Goal: Transaction & Acquisition: Purchase product/service

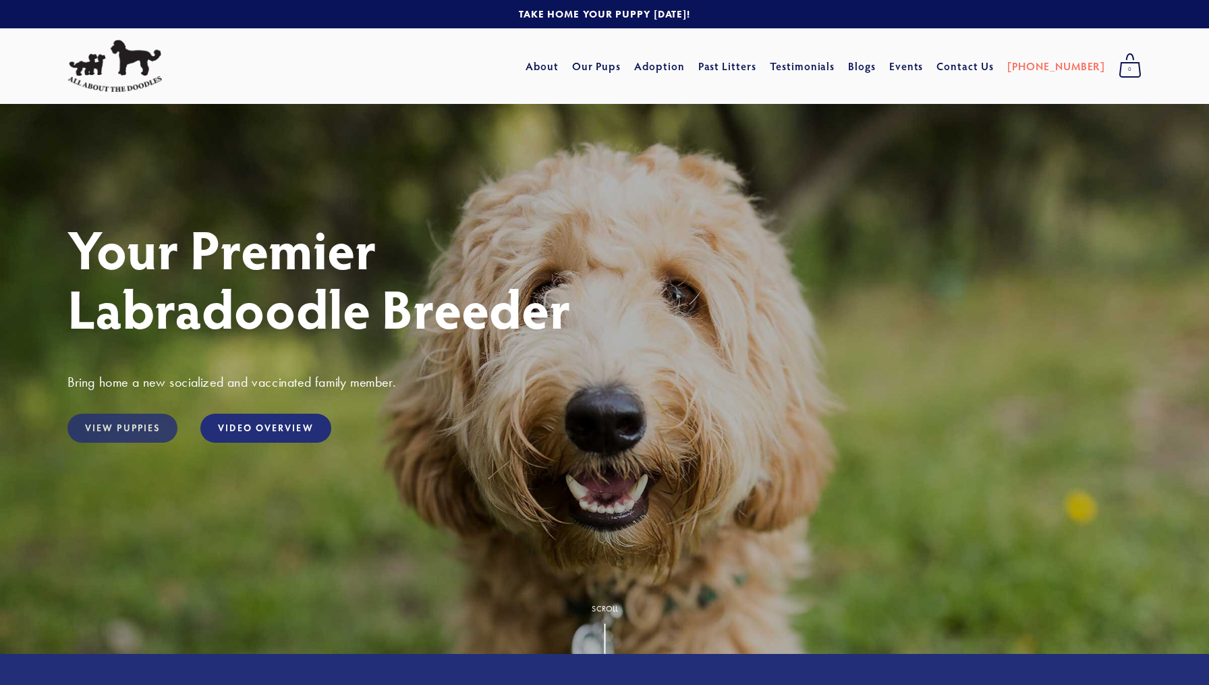
click at [130, 427] on link "View Puppies" at bounding box center [122, 427] width 110 height 29
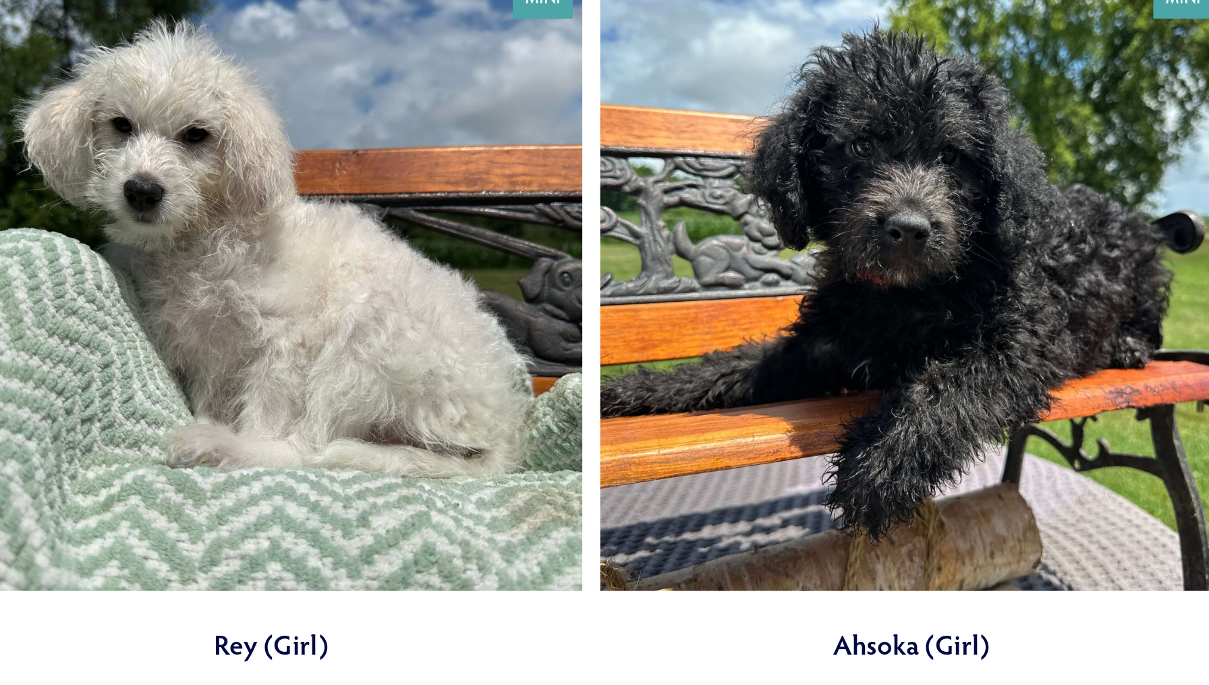
scroll to position [386, 0]
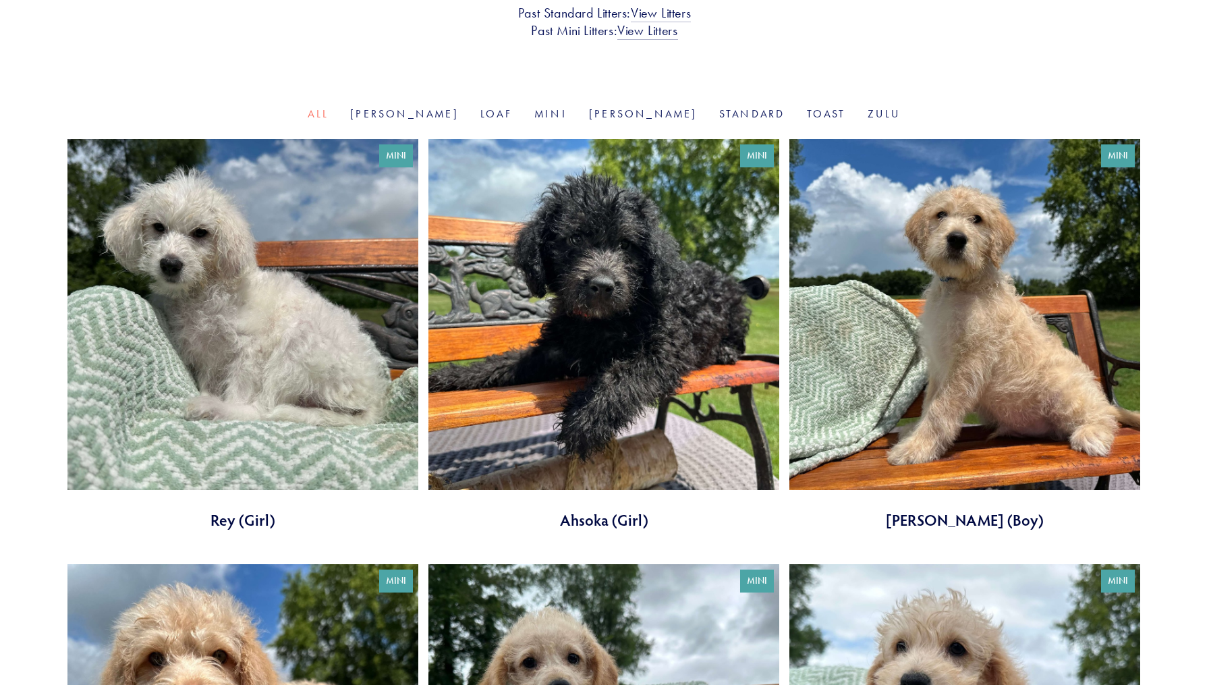
click at [1031, 289] on link at bounding box center [964, 334] width 351 height 391
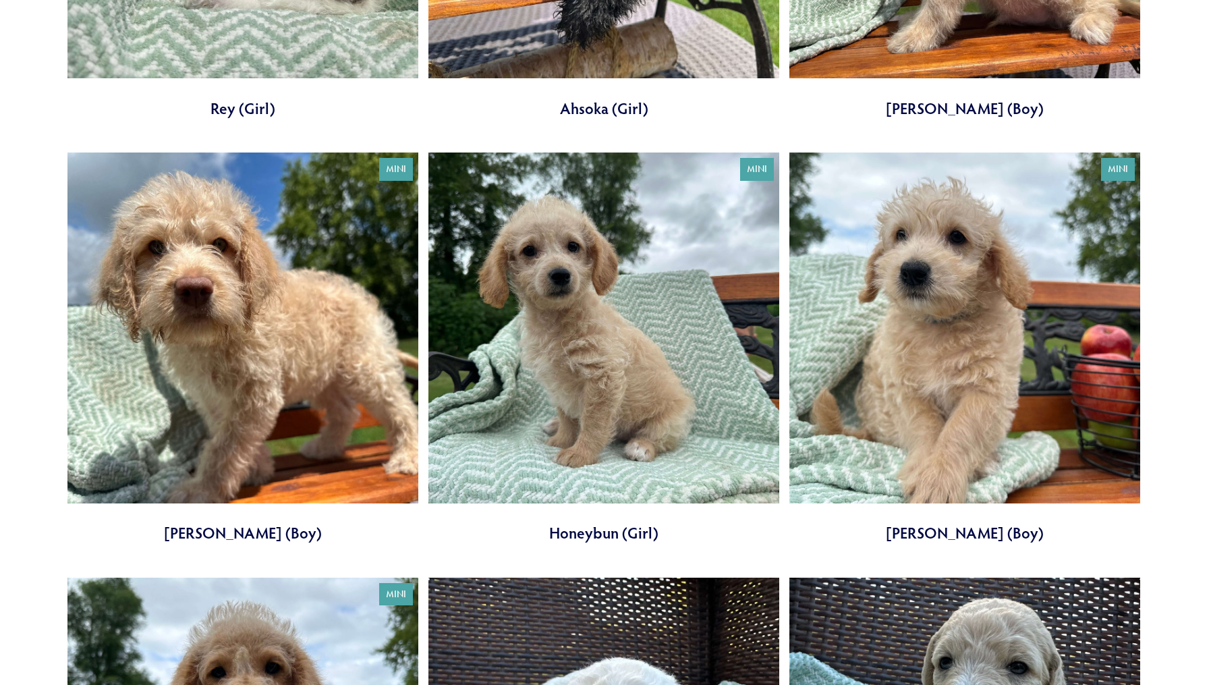
scroll to position [799, 0]
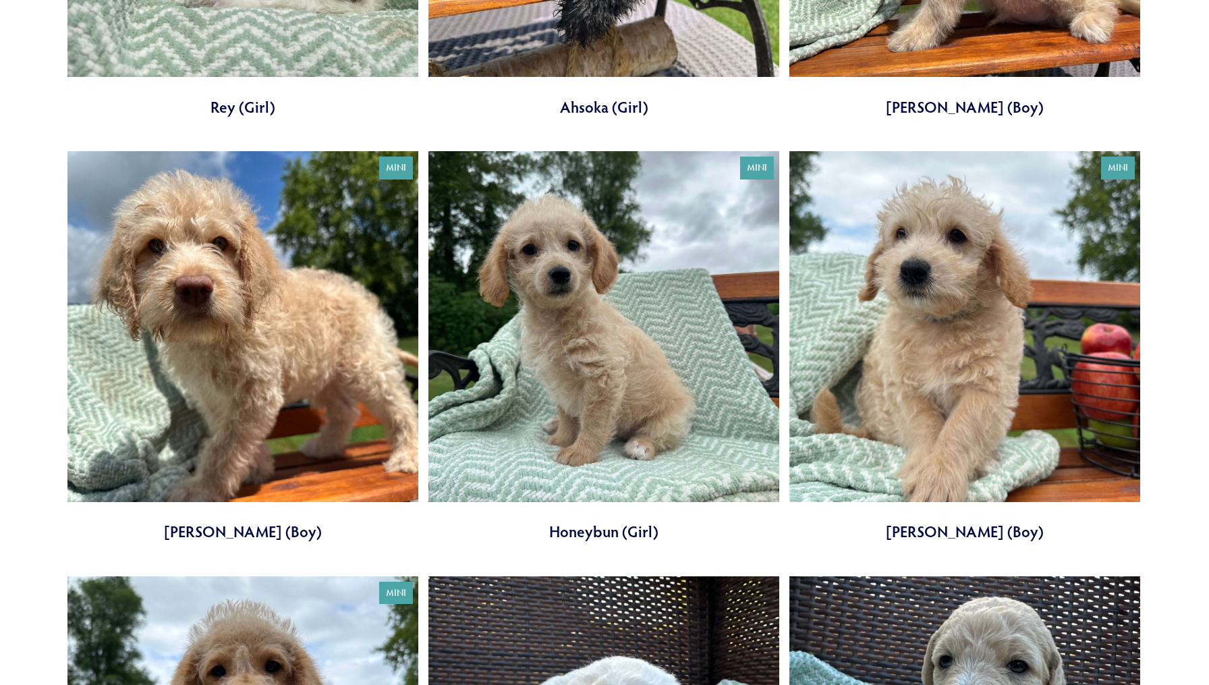
click at [202, 303] on link at bounding box center [242, 346] width 351 height 391
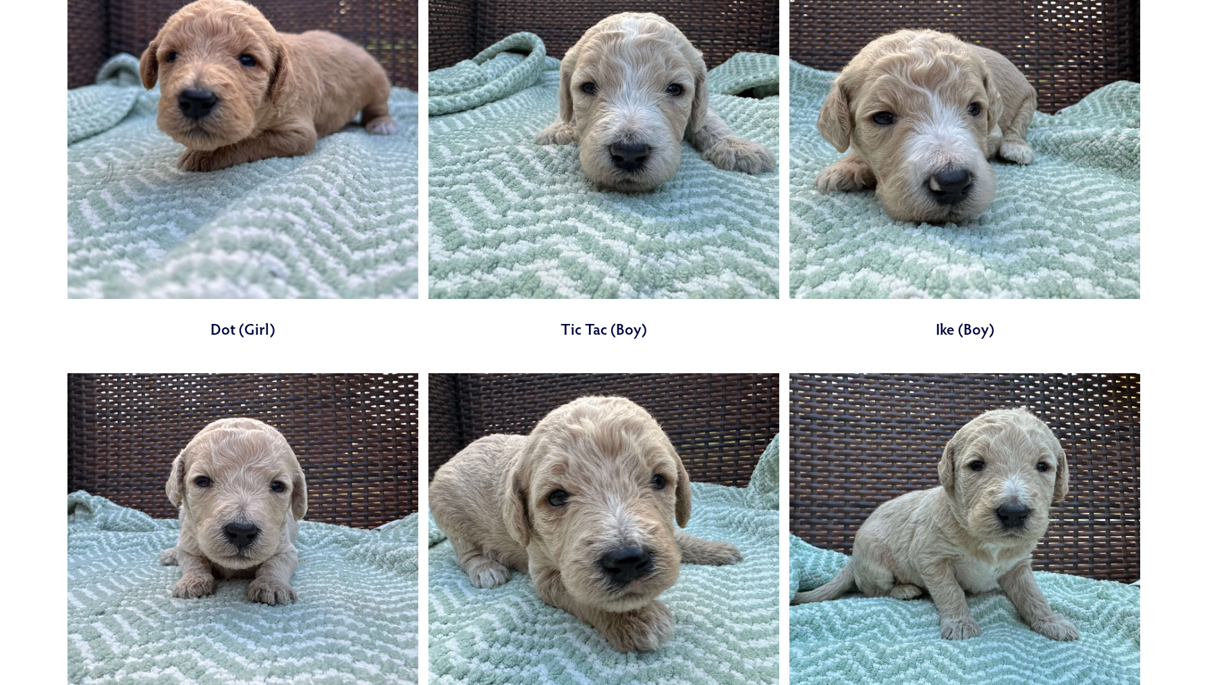
scroll to position [1950, 0]
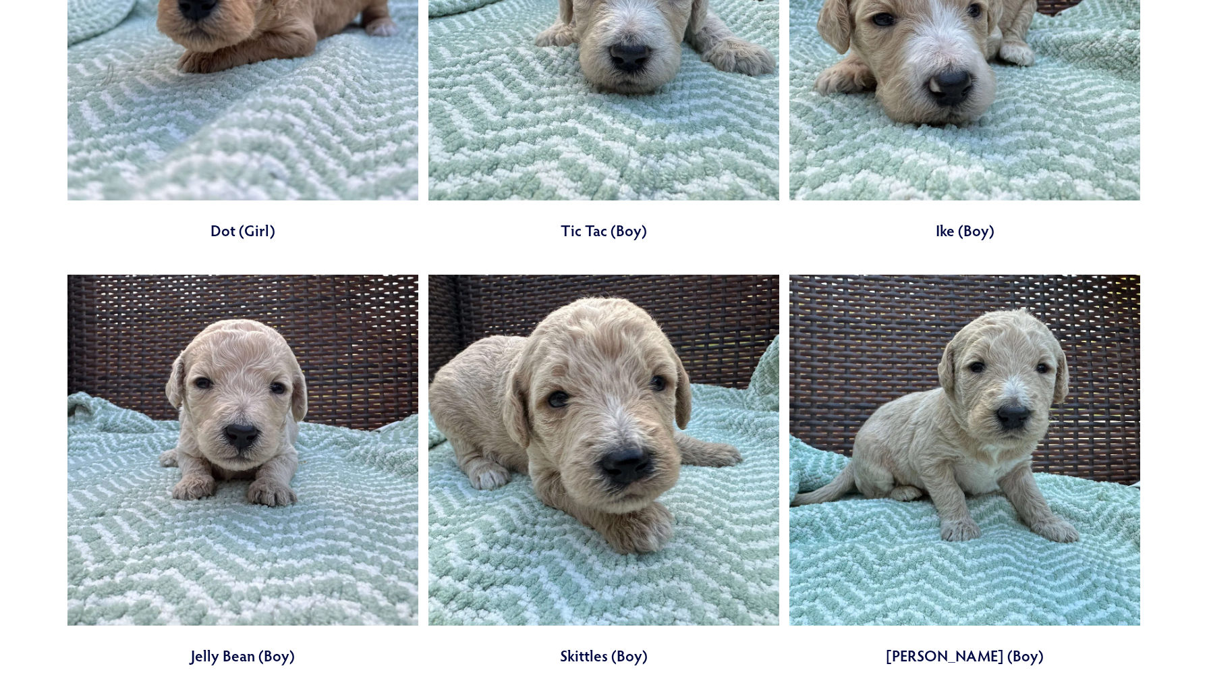
click at [341, 493] on link at bounding box center [242, 470] width 351 height 391
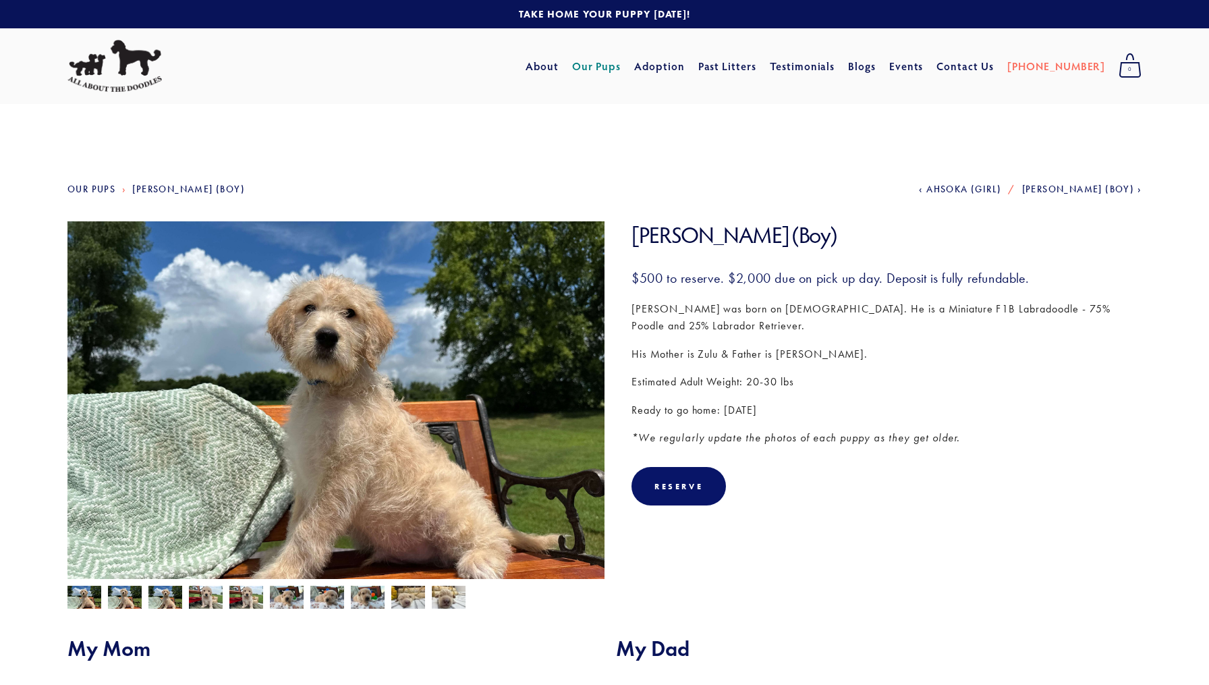
click at [122, 598] on img at bounding box center [125, 598] width 34 height 26
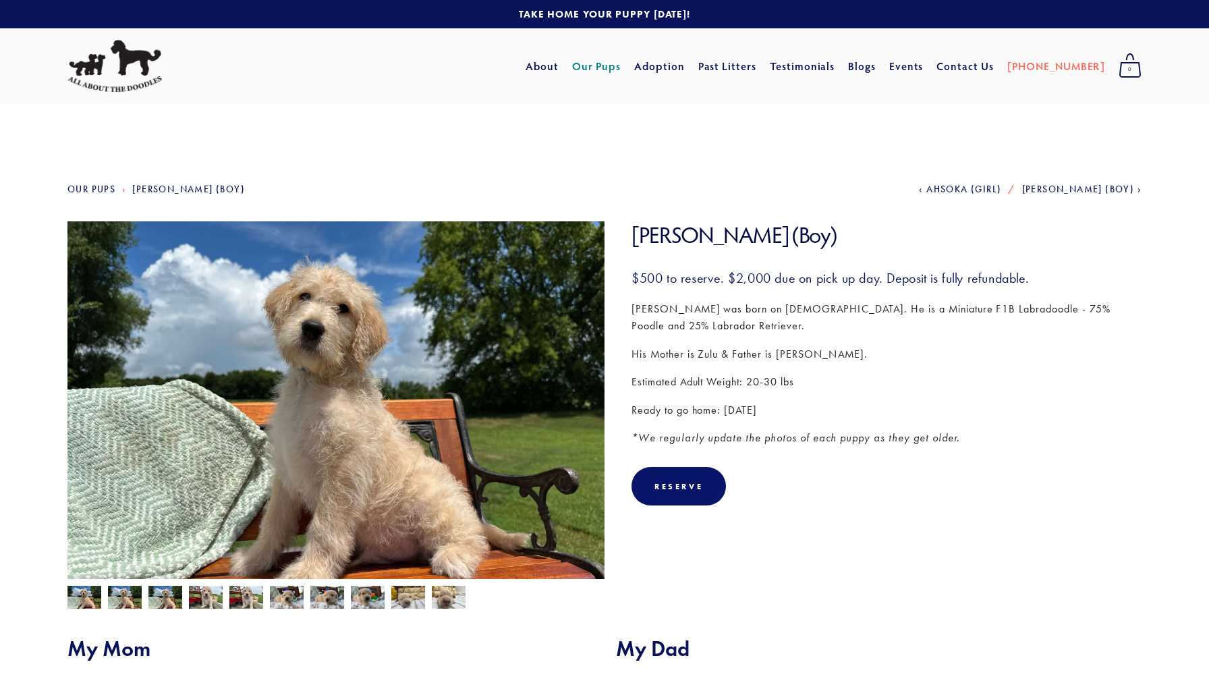
click at [163, 592] on img at bounding box center [165, 598] width 34 height 26
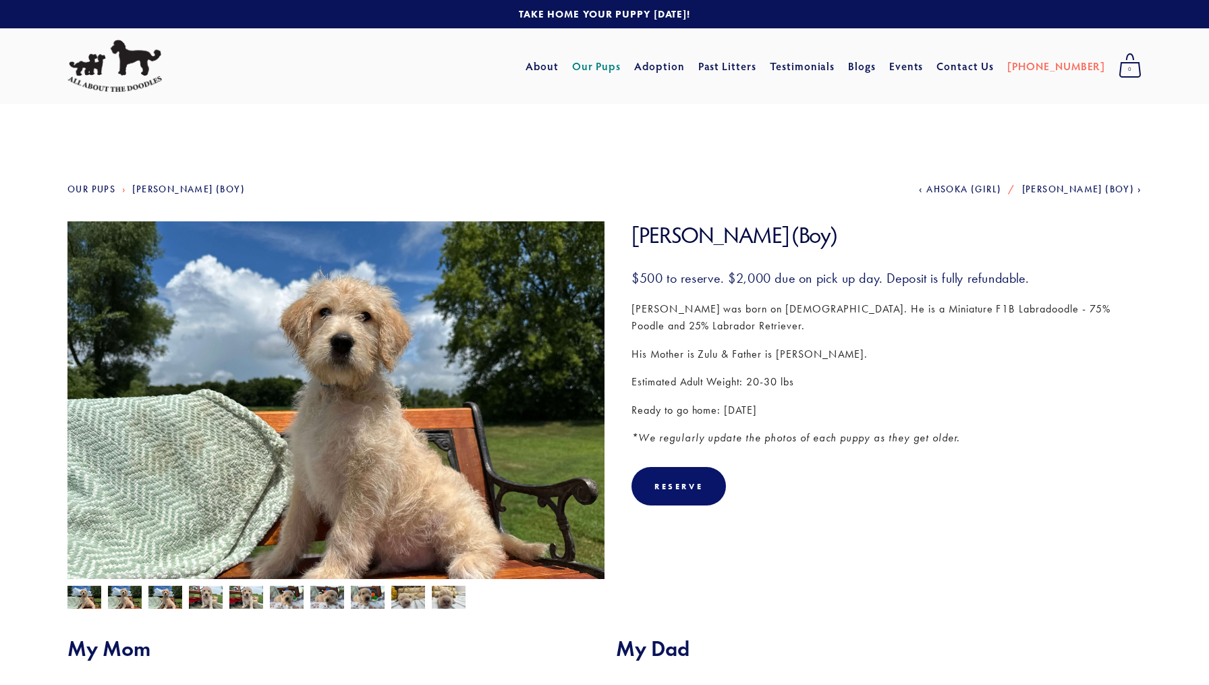
click at [207, 596] on img at bounding box center [206, 598] width 34 height 26
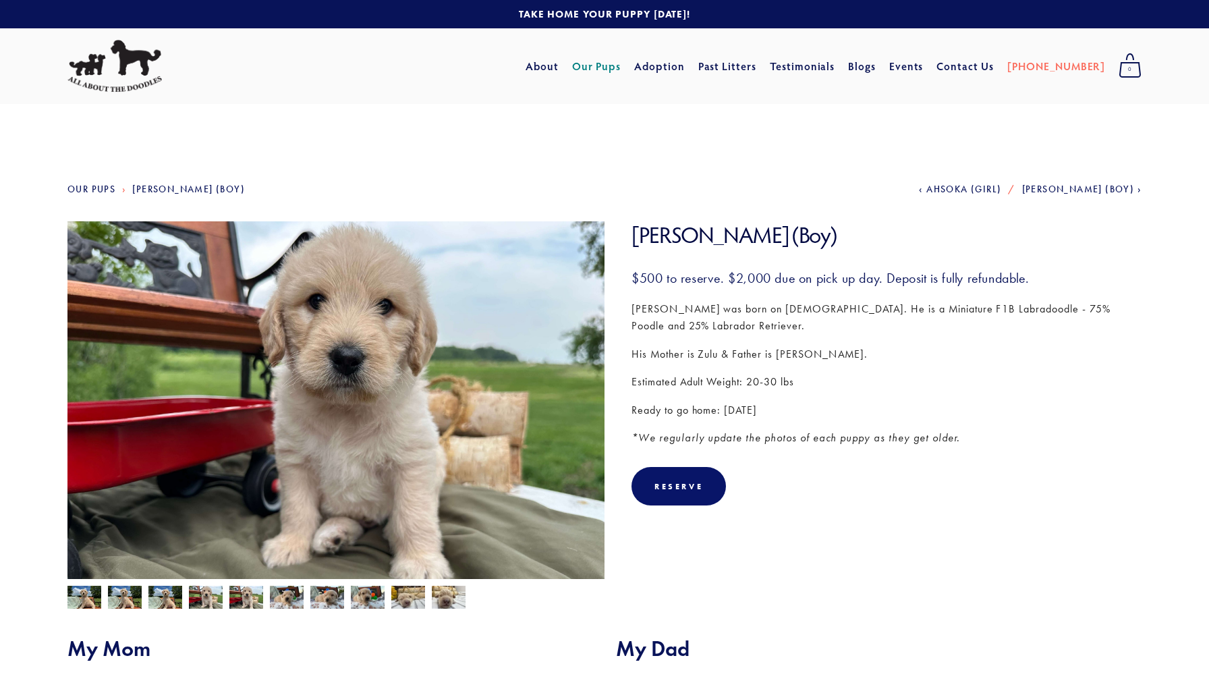
click at [240, 597] on img at bounding box center [246, 598] width 34 height 26
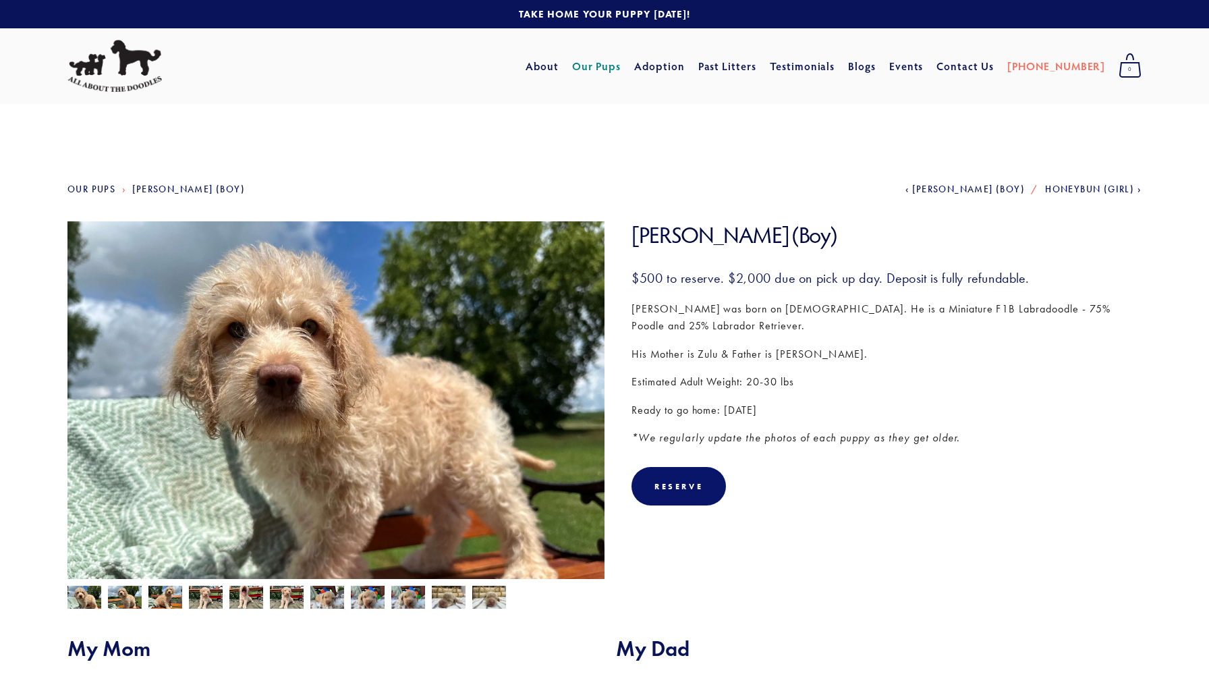
click at [118, 595] on img at bounding box center [125, 598] width 34 height 26
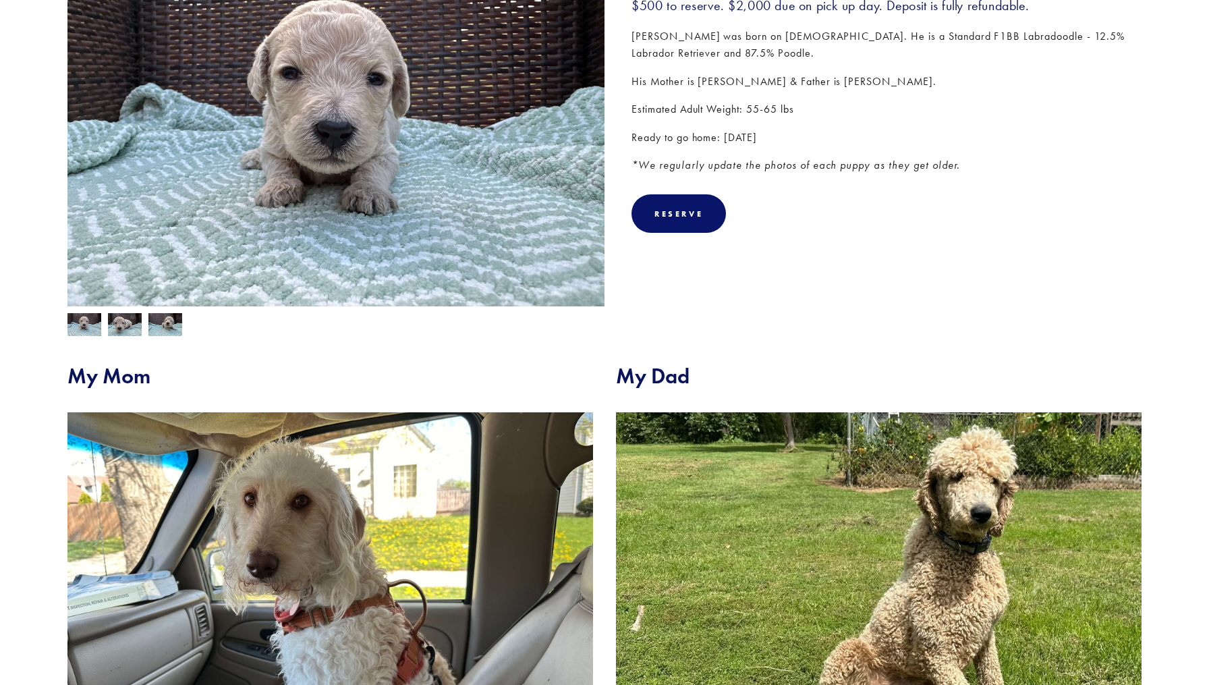
scroll to position [198, 0]
